Goal: Browse casually

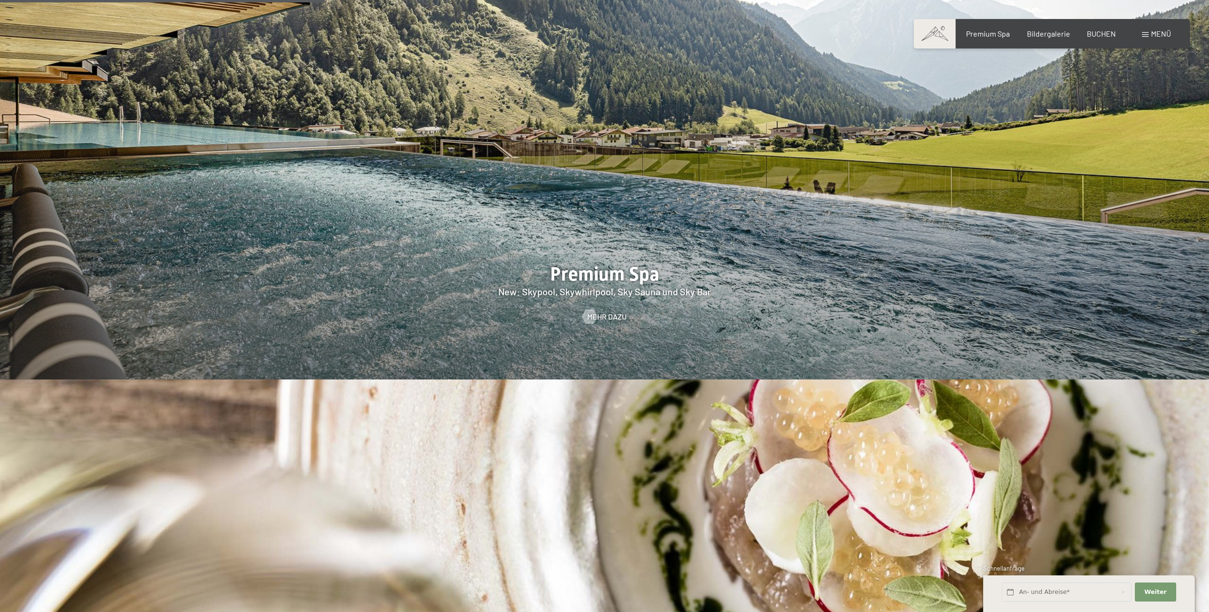
scroll to position [1746, 0]
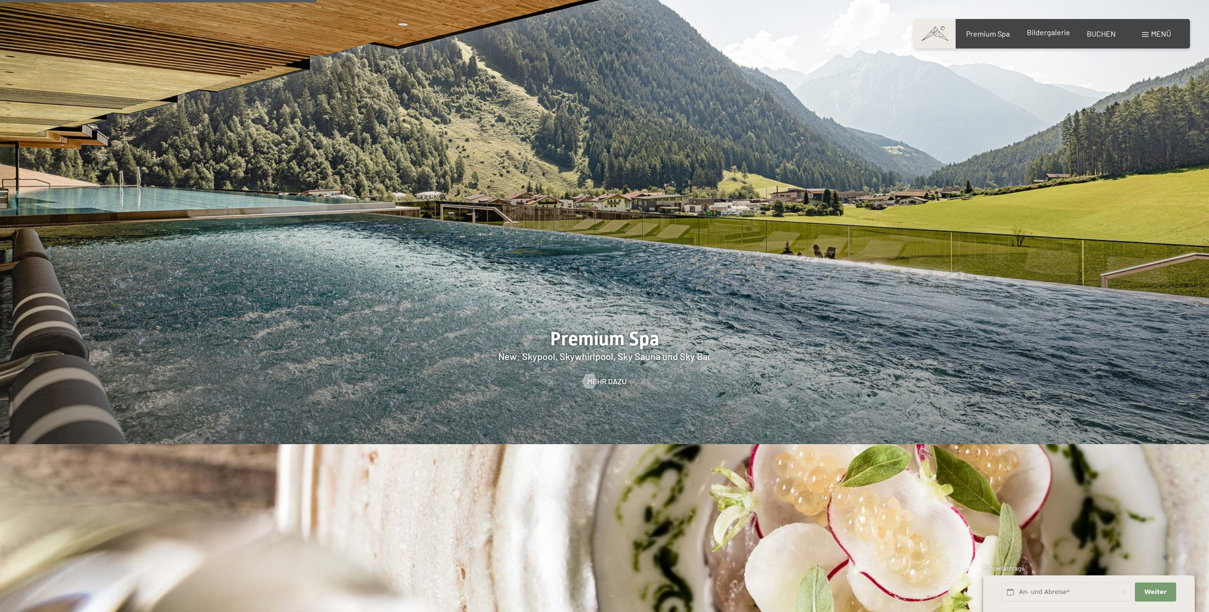
click at [1056, 38] on div "Bildergalerie" at bounding box center [1048, 32] width 43 height 10
click at [1043, 36] on span "Bildergalerie" at bounding box center [1048, 32] width 43 height 9
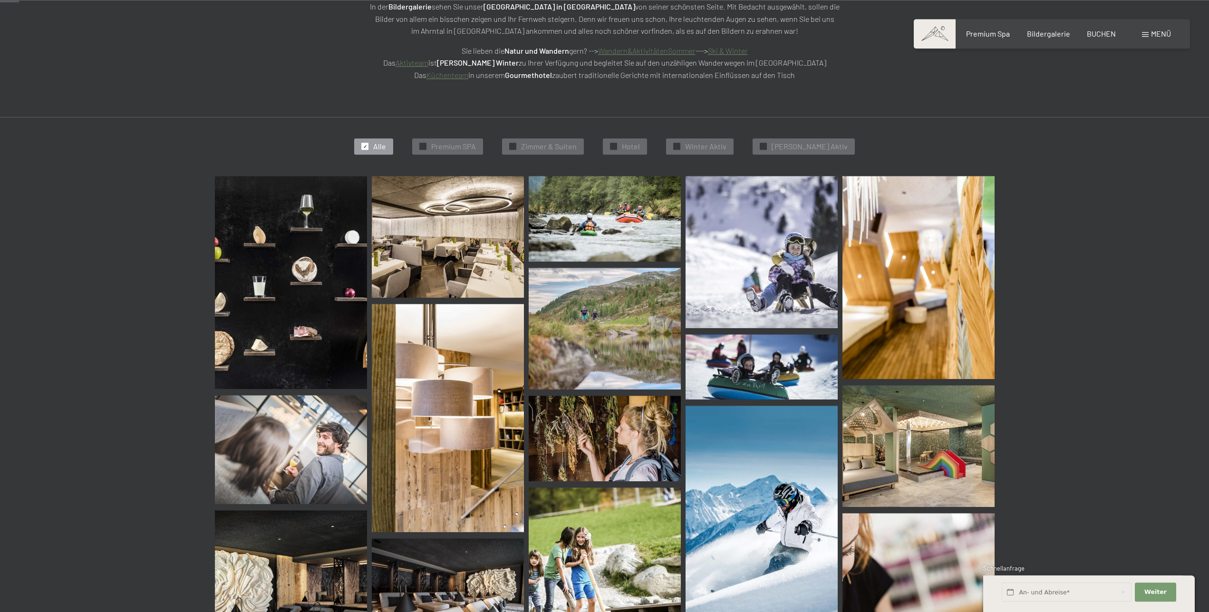
scroll to position [194, 0]
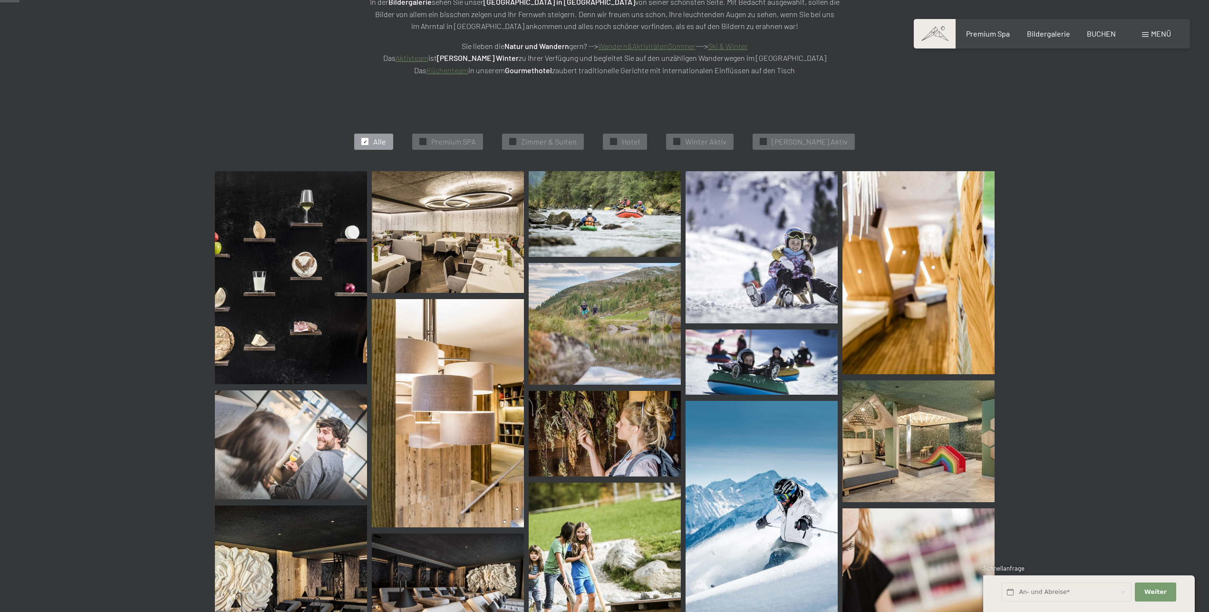
click at [512, 218] on img at bounding box center [448, 232] width 152 height 122
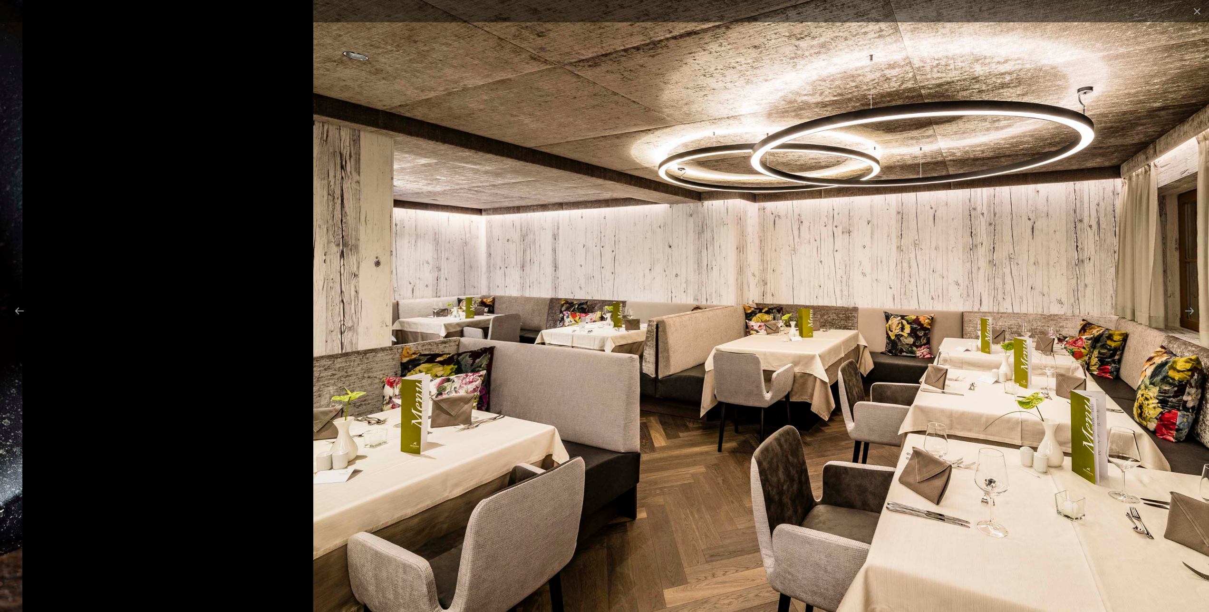
drag, startPoint x: 349, startPoint y: 280, endPoint x: 1115, endPoint y: 276, distance: 766.5
click at [948, 284] on img at bounding box center [772, 306] width 918 height 612
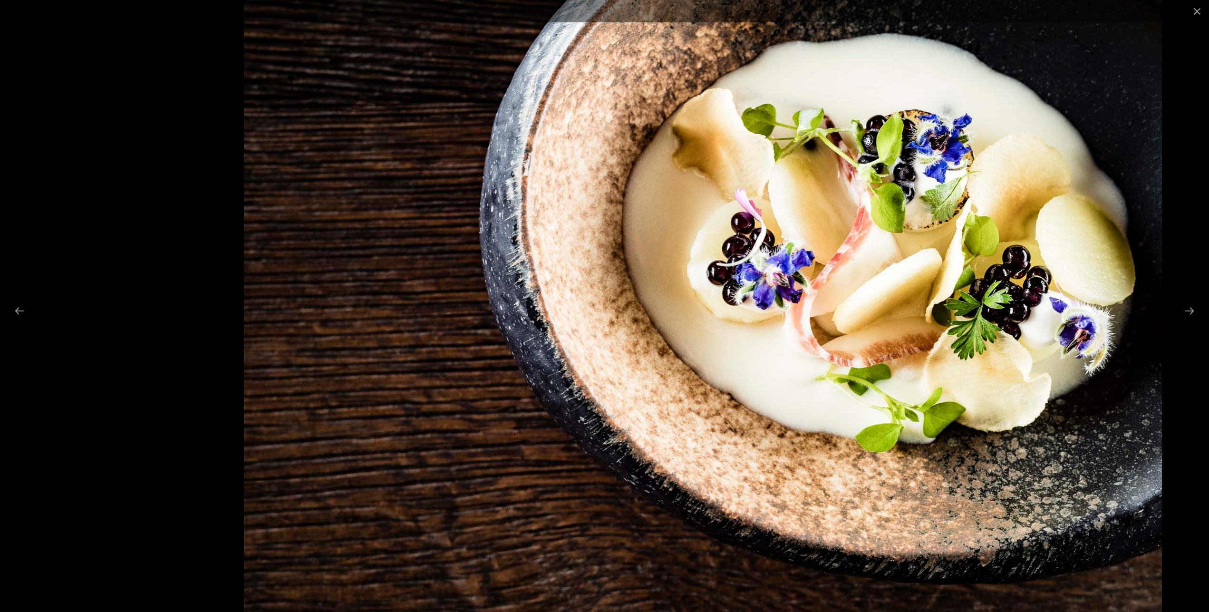
drag, startPoint x: 440, startPoint y: 290, endPoint x: 902, endPoint y: 272, distance: 462.5
click at [769, 275] on img at bounding box center [703, 306] width 918 height 612
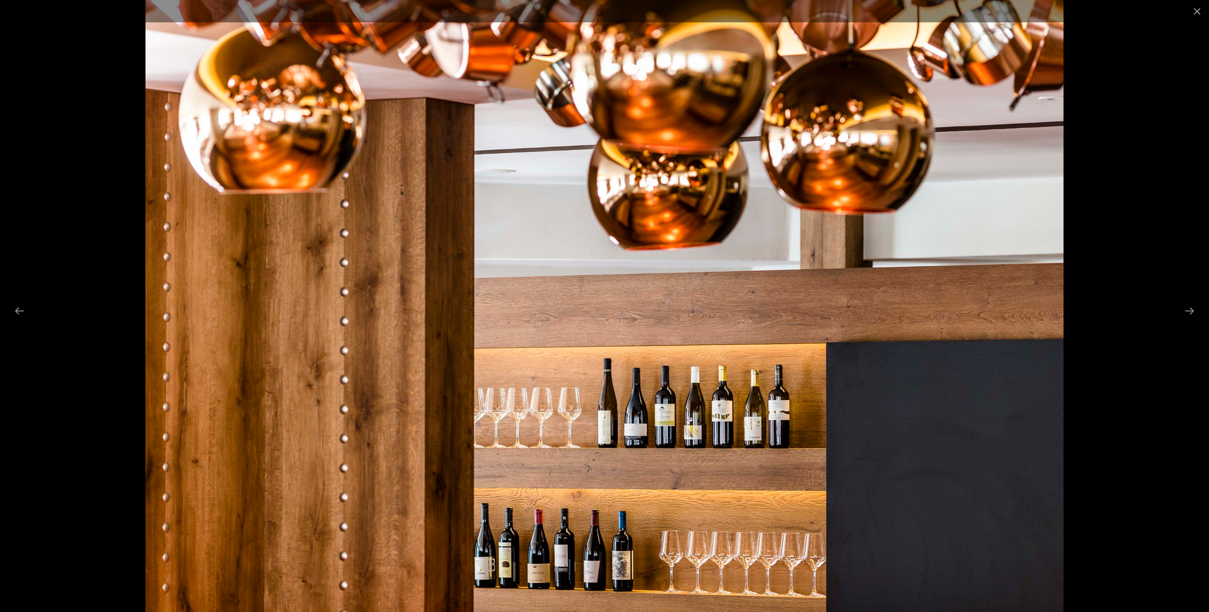
drag, startPoint x: 275, startPoint y: 213, endPoint x: 275, endPoint y: 356, distance: 143.1
click at [275, 355] on img at bounding box center [604, 306] width 918 height 612
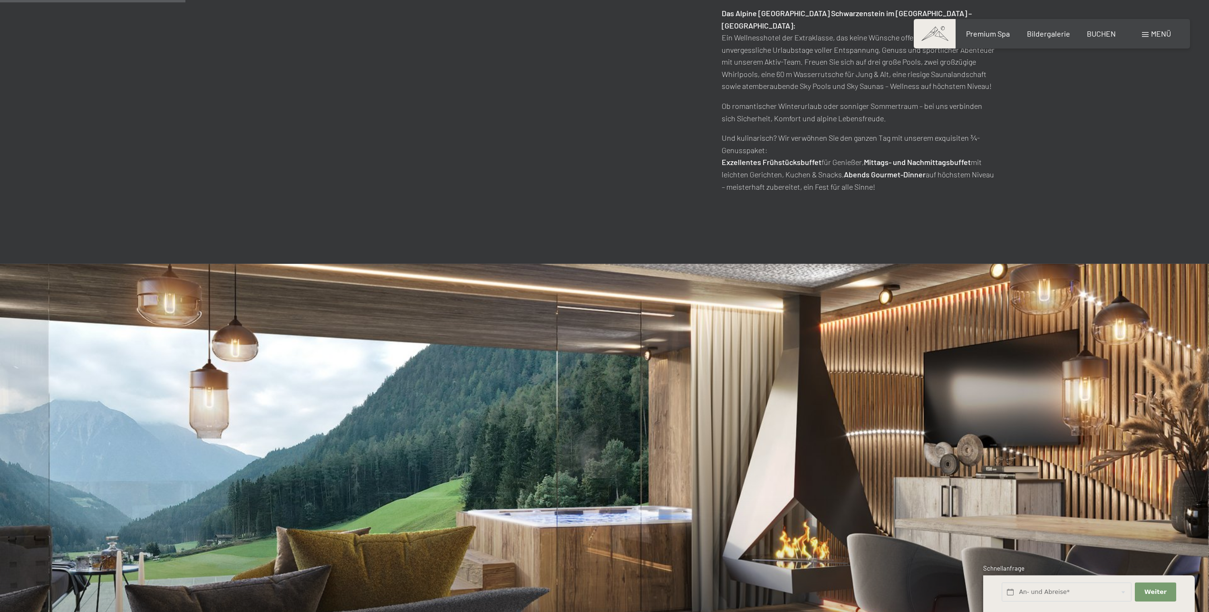
scroll to position [1035, 0]
